Goal: Information Seeking & Learning: Learn about a topic

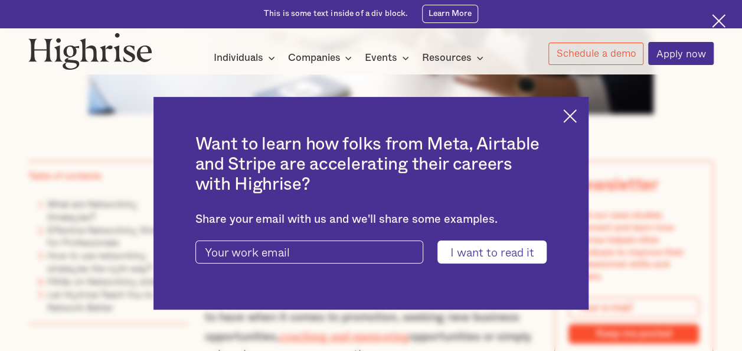
scroll to position [649, 0]
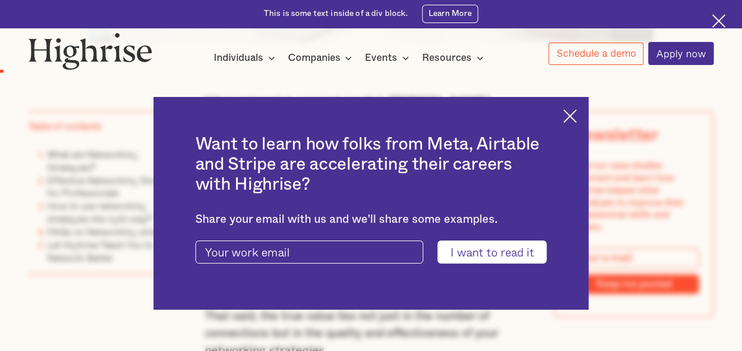
click at [577, 112] on img at bounding box center [570, 116] width 14 height 14
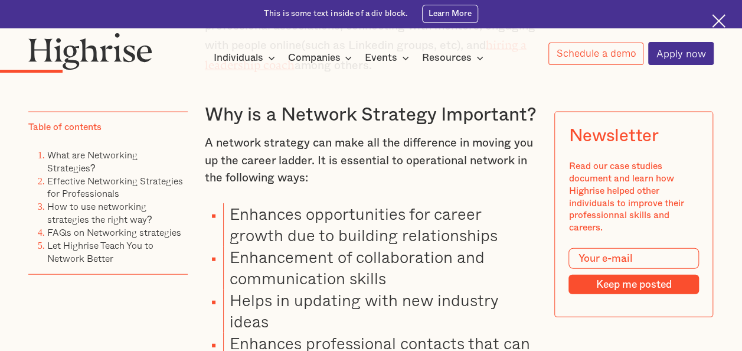
scroll to position [1240, 0]
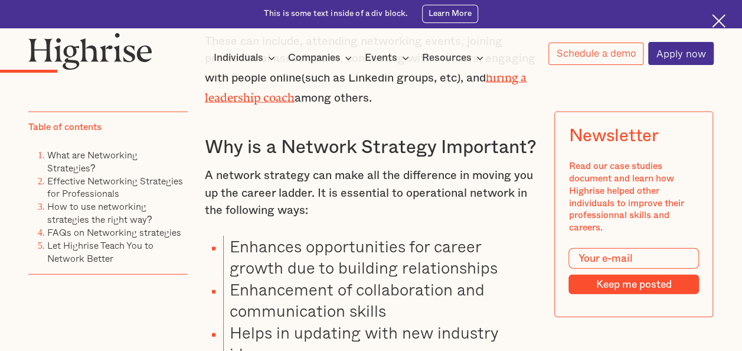
click at [399, 197] on p "A network strategy can make all the difference in moving you up the career ladd…" at bounding box center [371, 193] width 333 height 52
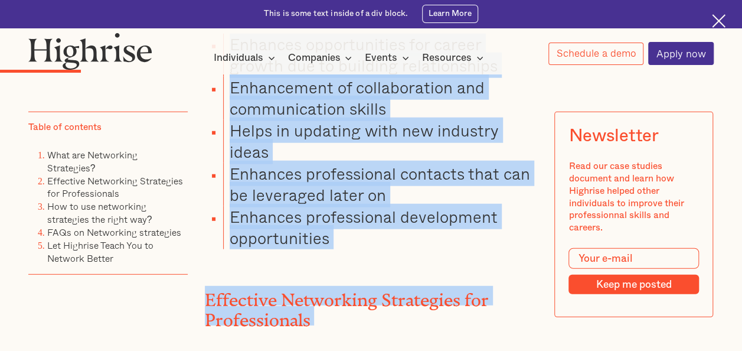
scroll to position [1541, 0]
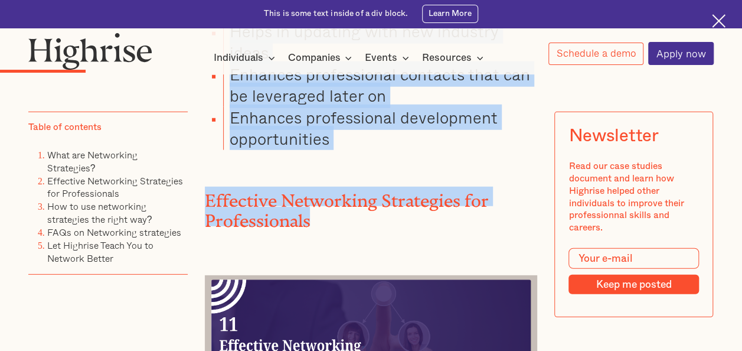
drag, startPoint x: 228, startPoint y: 167, endPoint x: 476, endPoint y: 201, distance: 250.2
click at [476, 201] on div "" Your network is your net worth." - [PERSON_NAME] In [DATE] hyper-competitive …" at bounding box center [371, 124] width 333 height 1844
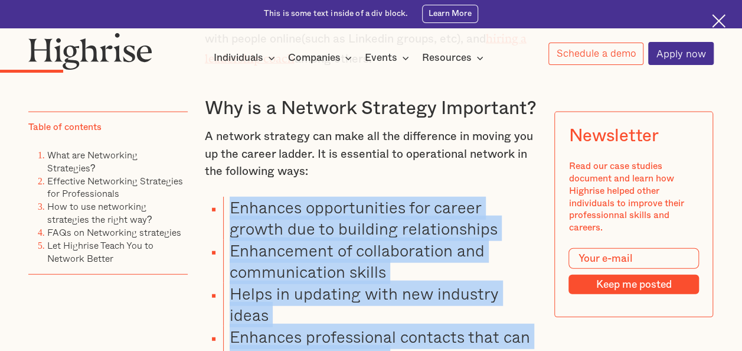
scroll to position [1305, 0]
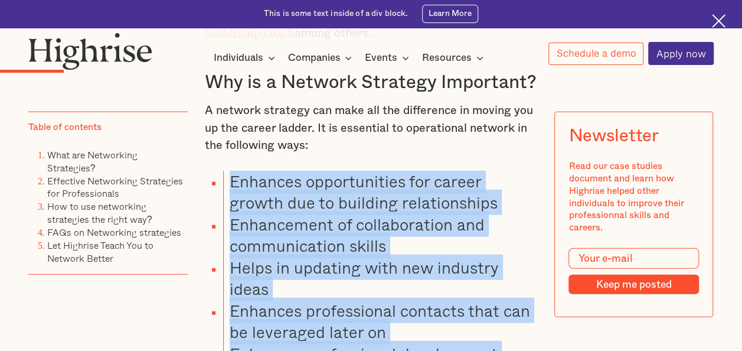
click at [519, 229] on li "Enhancement of collaboration and communication skills" at bounding box center [380, 235] width 314 height 43
click at [479, 266] on li "Helps in updating with new industry ideas" at bounding box center [380, 278] width 314 height 43
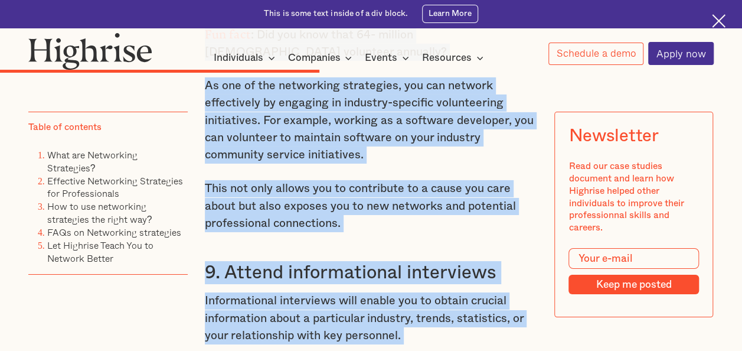
scroll to position [4131, 0]
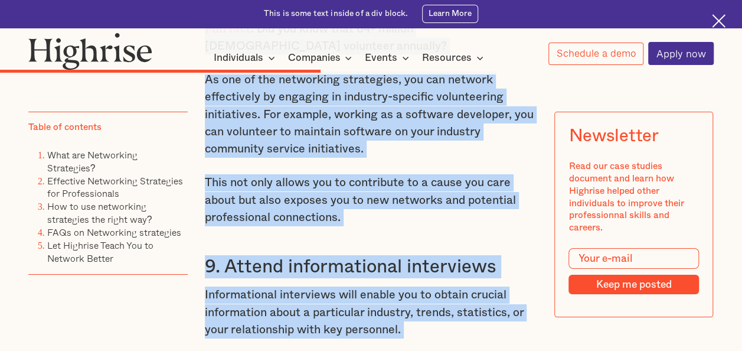
drag, startPoint x: 205, startPoint y: 231, endPoint x: 468, endPoint y: 341, distance: 283.9
copy div "1. Set clear networking goals For starters, ask, what do I want to get out of n…"
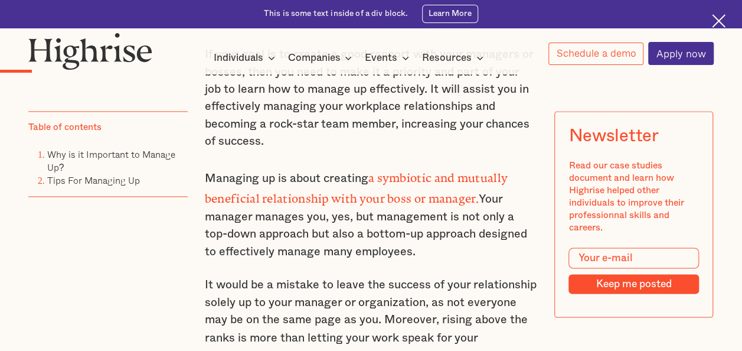
scroll to position [767, 0]
